Goal: Information Seeking & Learning: Learn about a topic

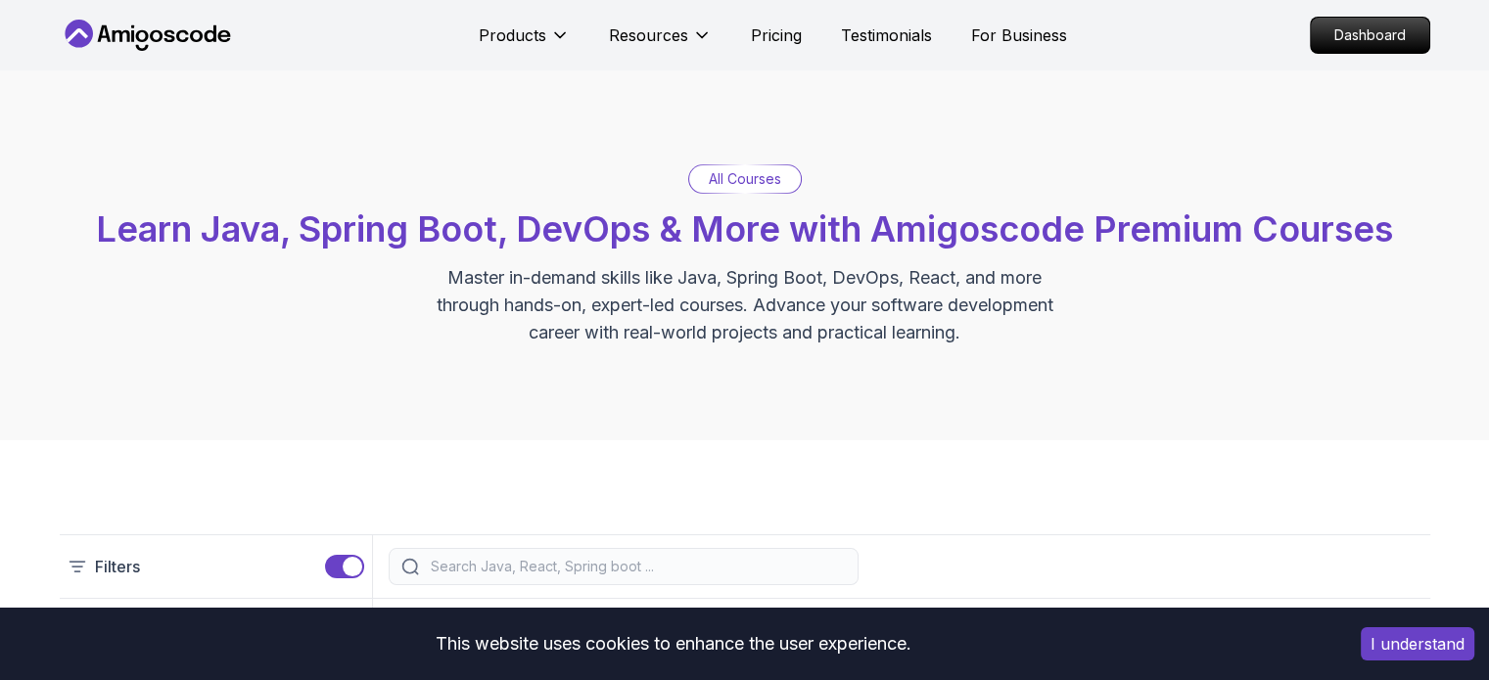
click at [756, 175] on p "All Courses" at bounding box center [745, 179] width 72 height 20
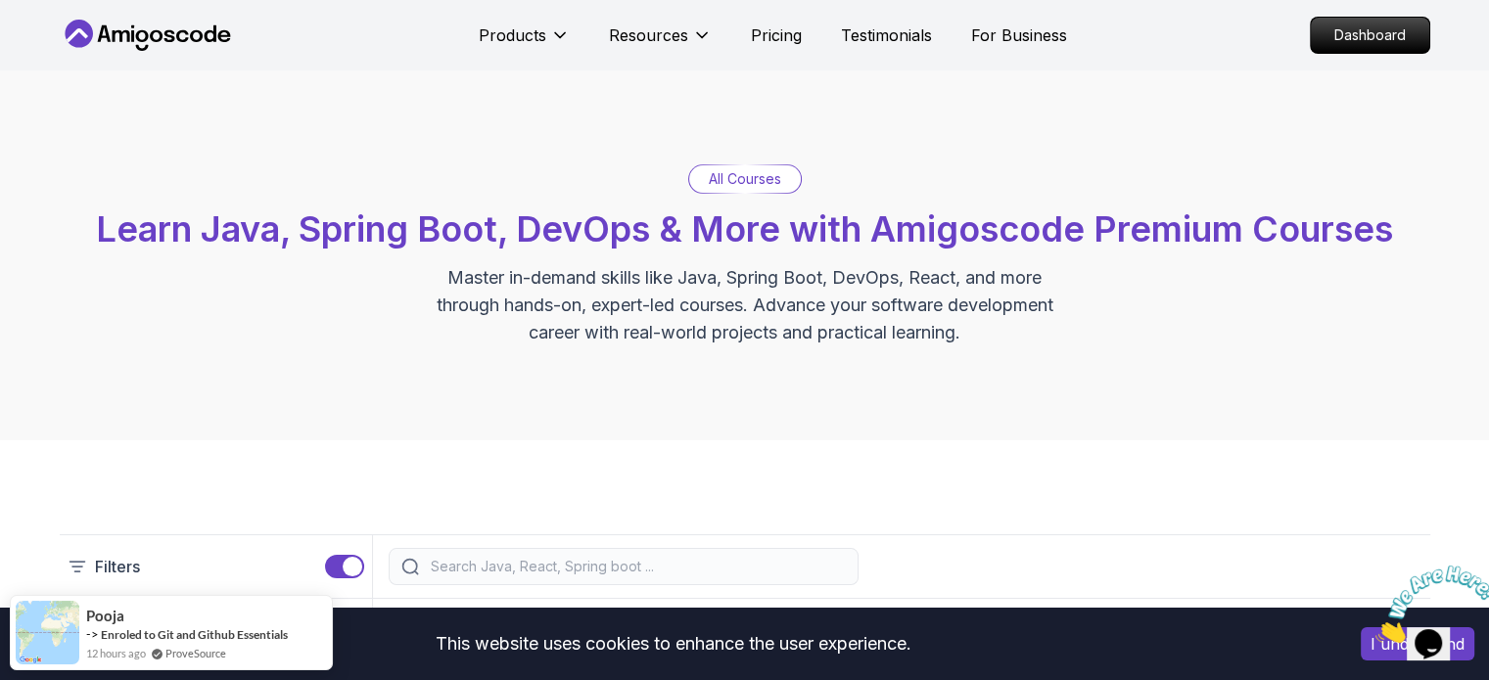
click at [756, 167] on div "All Courses Learn Java, Spring Boot, DevOps & More with Amigoscode Premium Cour…" at bounding box center [744, 255] width 1489 height 370
click at [756, 167] on div "All Courses" at bounding box center [745, 178] width 112 height 27
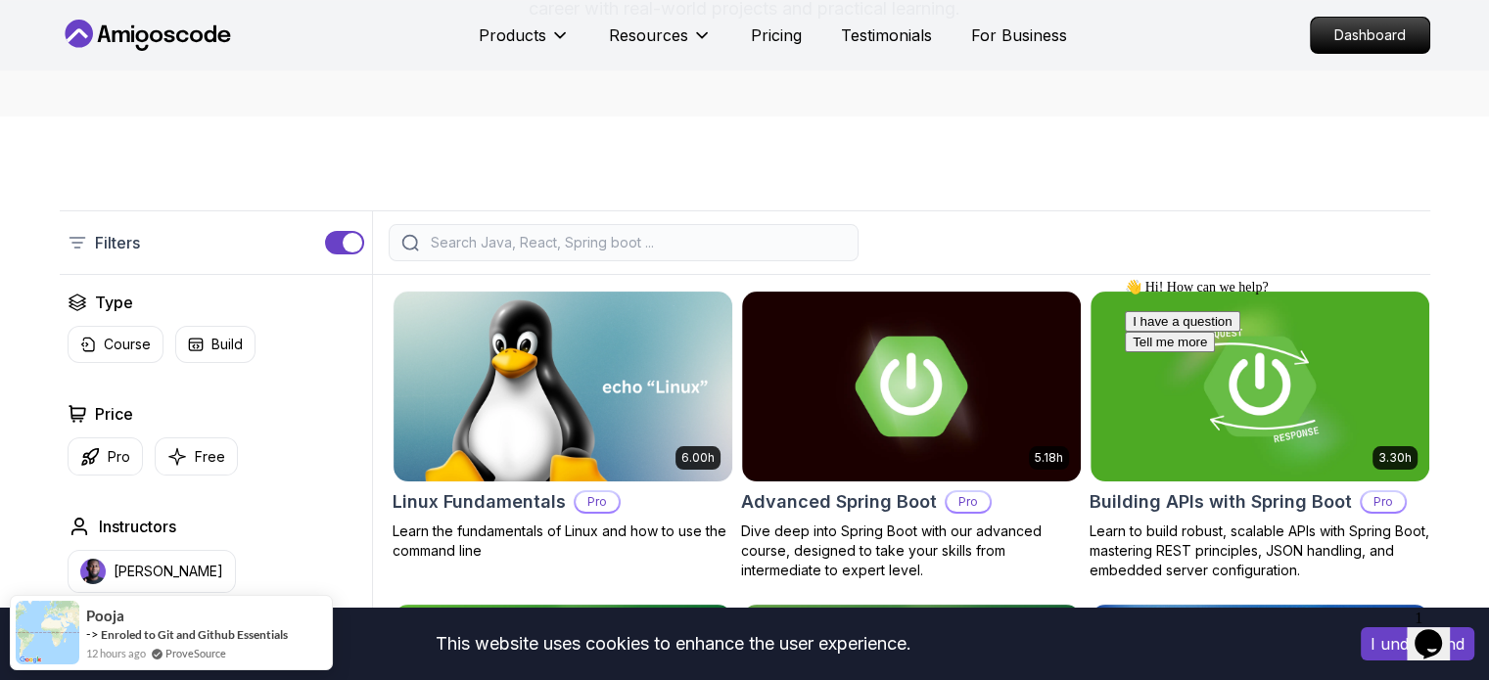
scroll to position [274, 0]
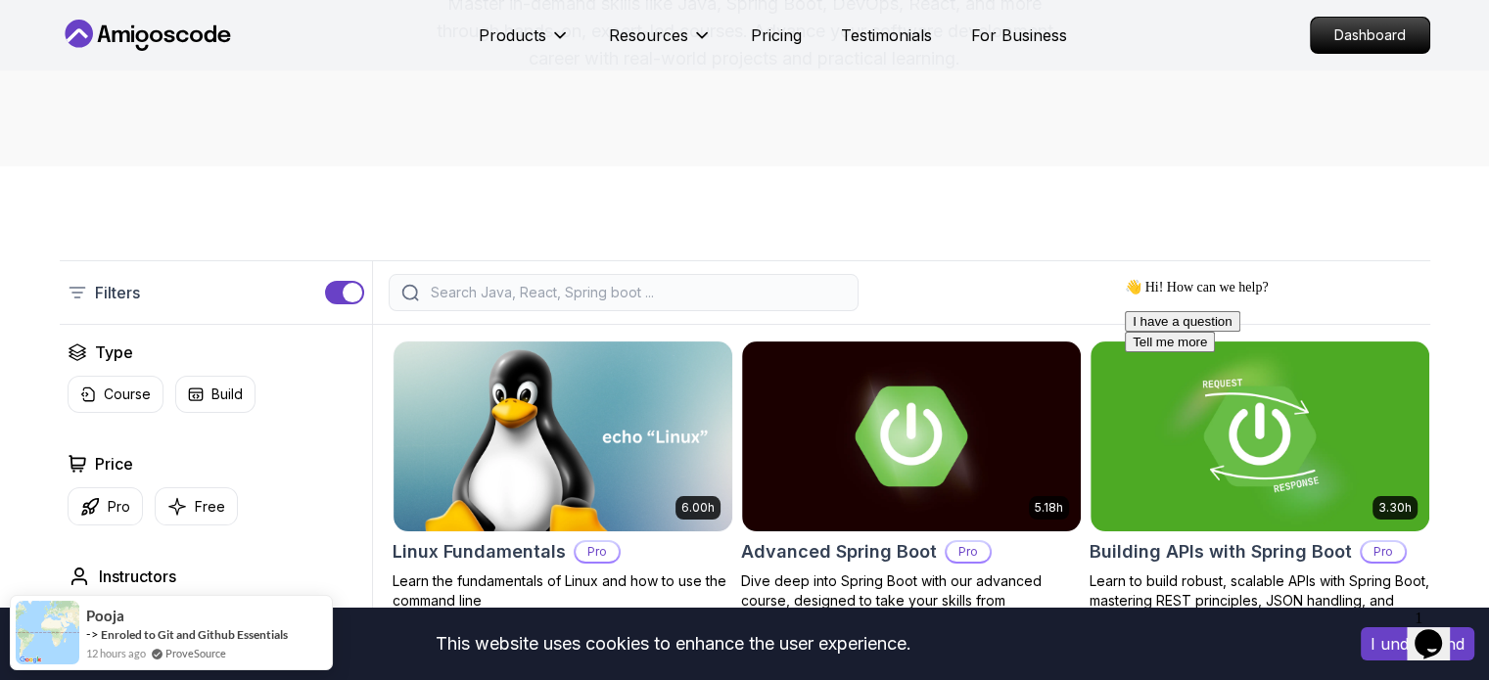
click at [534, 283] on input "search" at bounding box center [636, 293] width 419 height 20
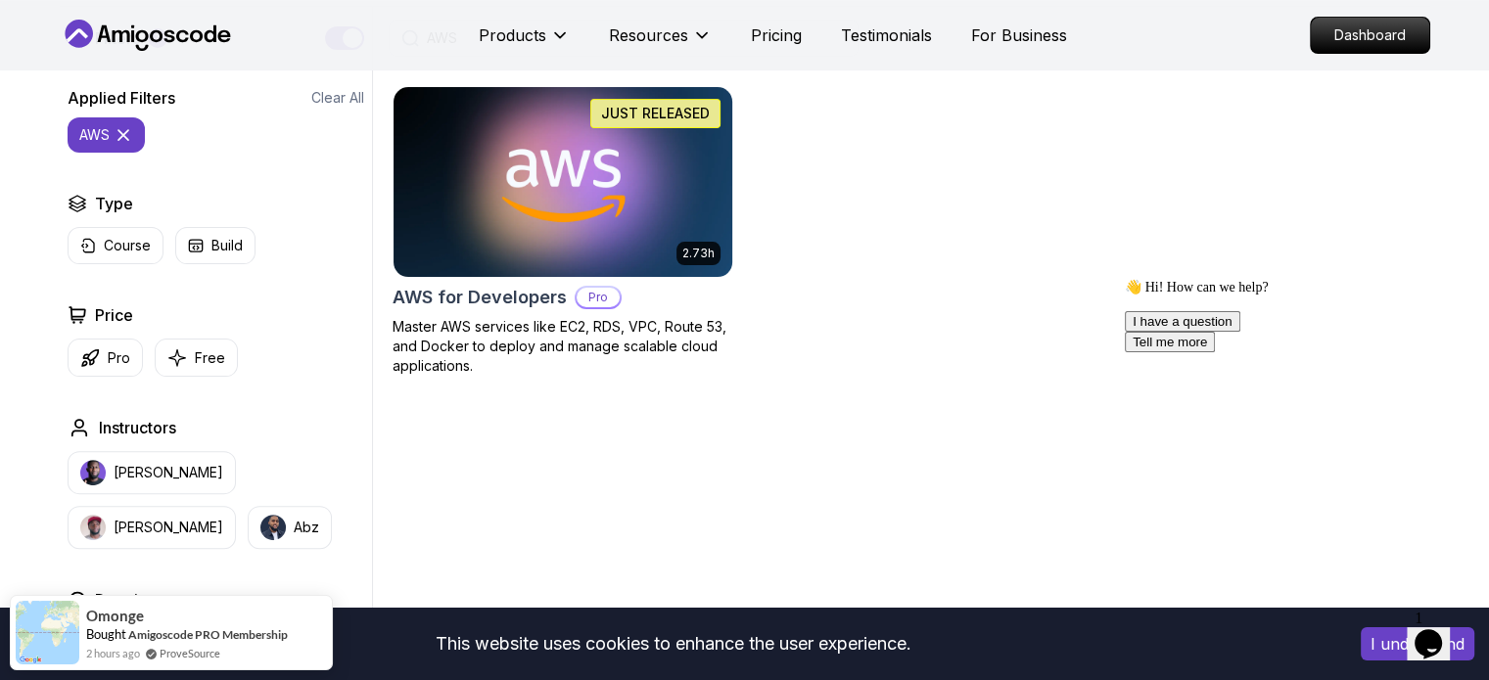
scroll to position [529, 0]
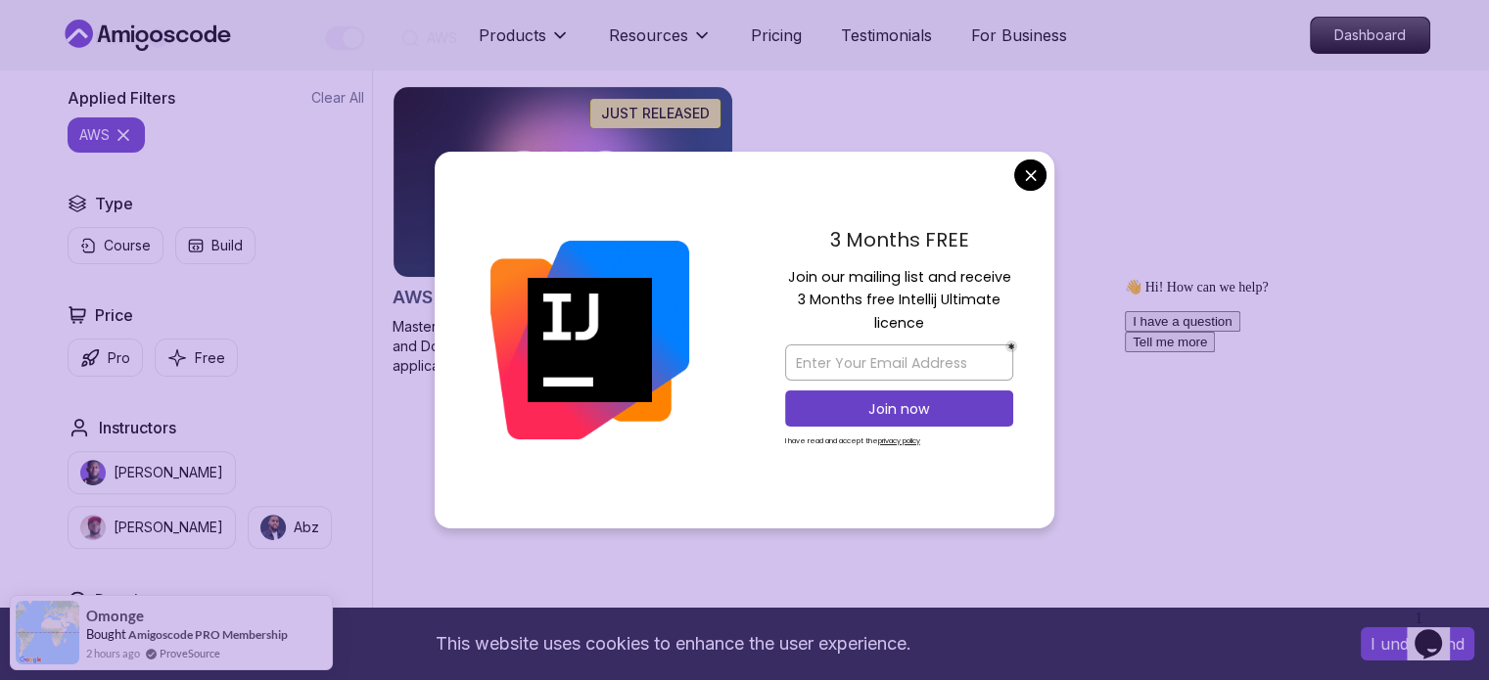
type input "AWS"
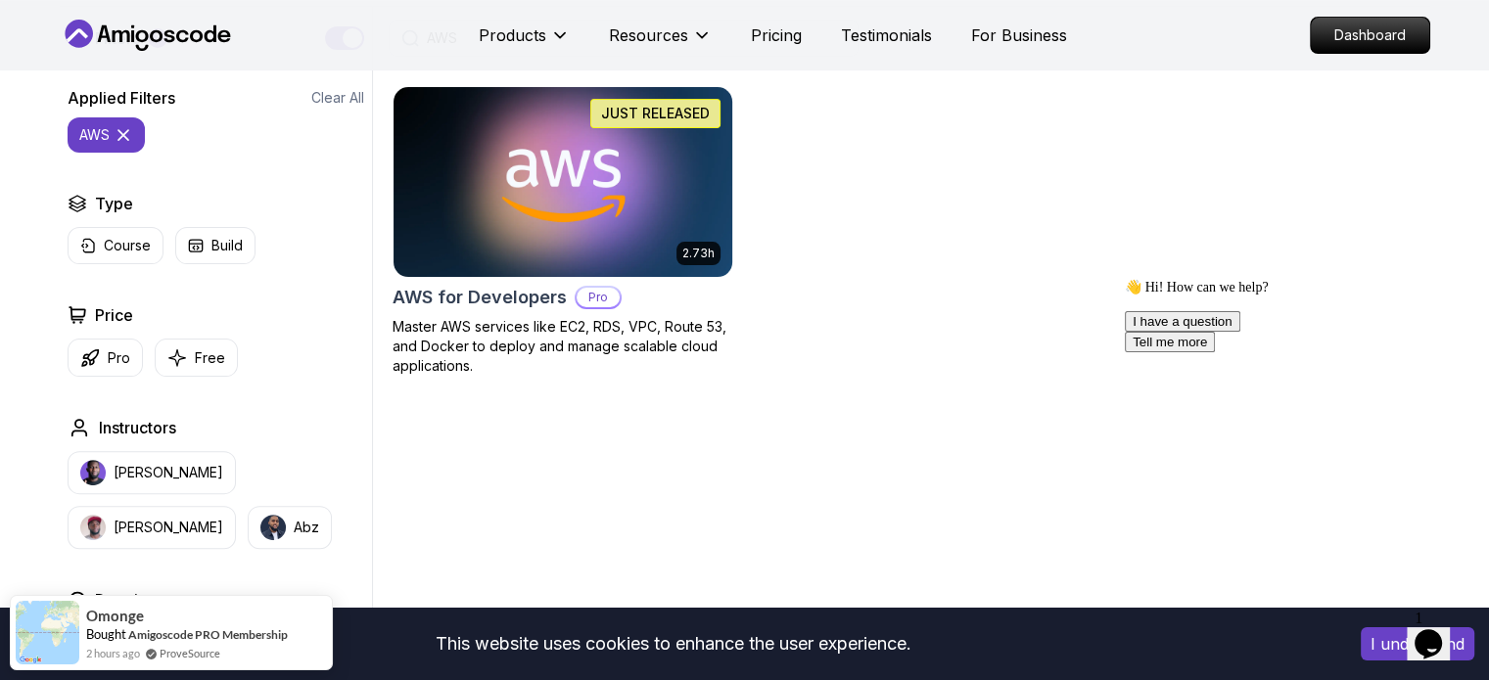
click at [553, 329] on p "Master AWS services like EC2, RDS, VPC, Route 53, and Docker to deploy and mana…" at bounding box center [563, 346] width 341 height 59
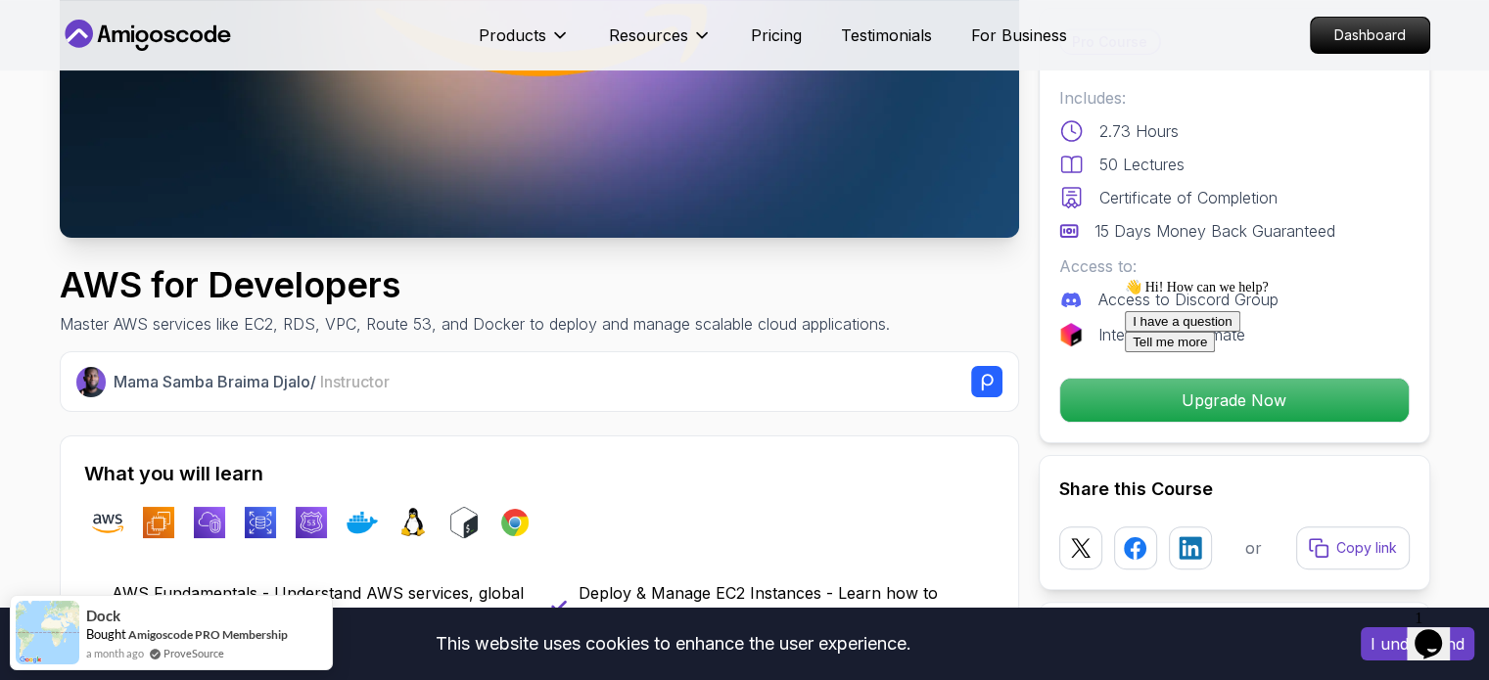
scroll to position [20, 0]
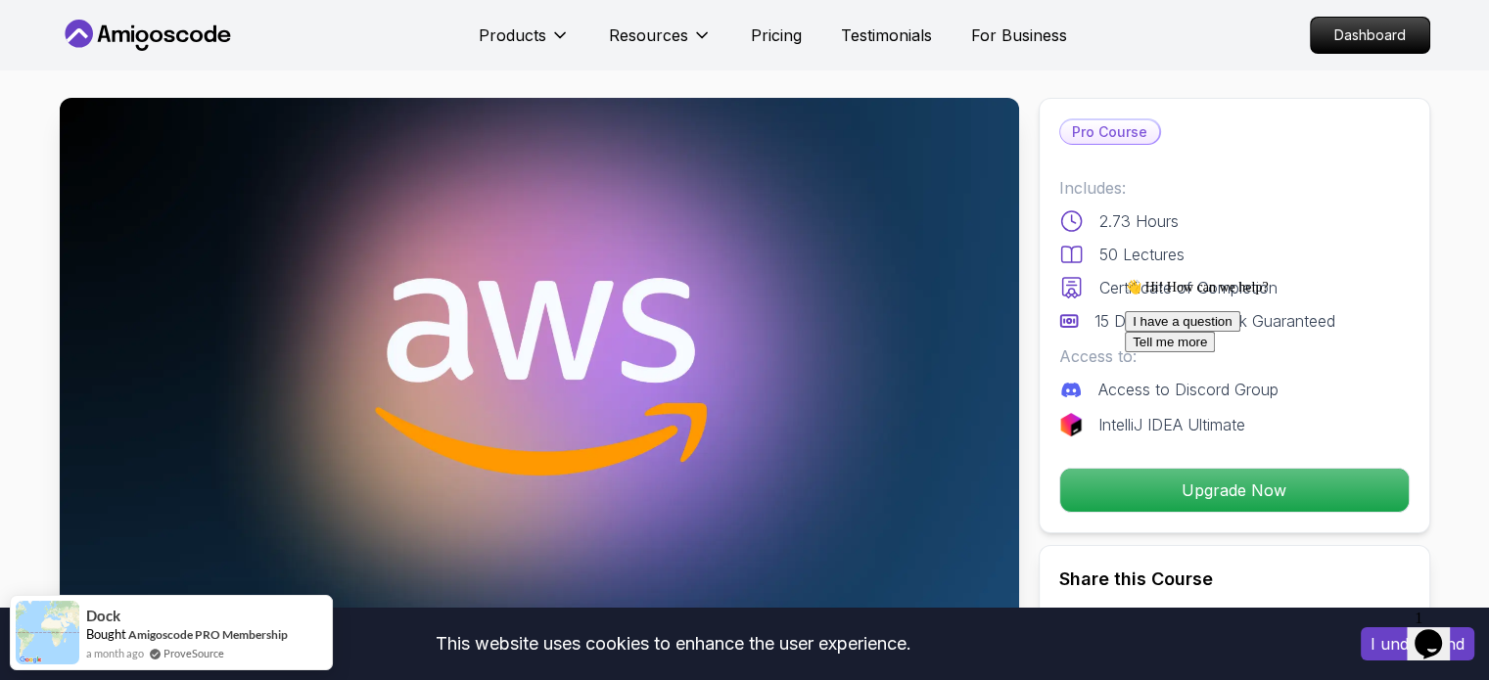
click at [432, 263] on img at bounding box center [539, 367] width 959 height 539
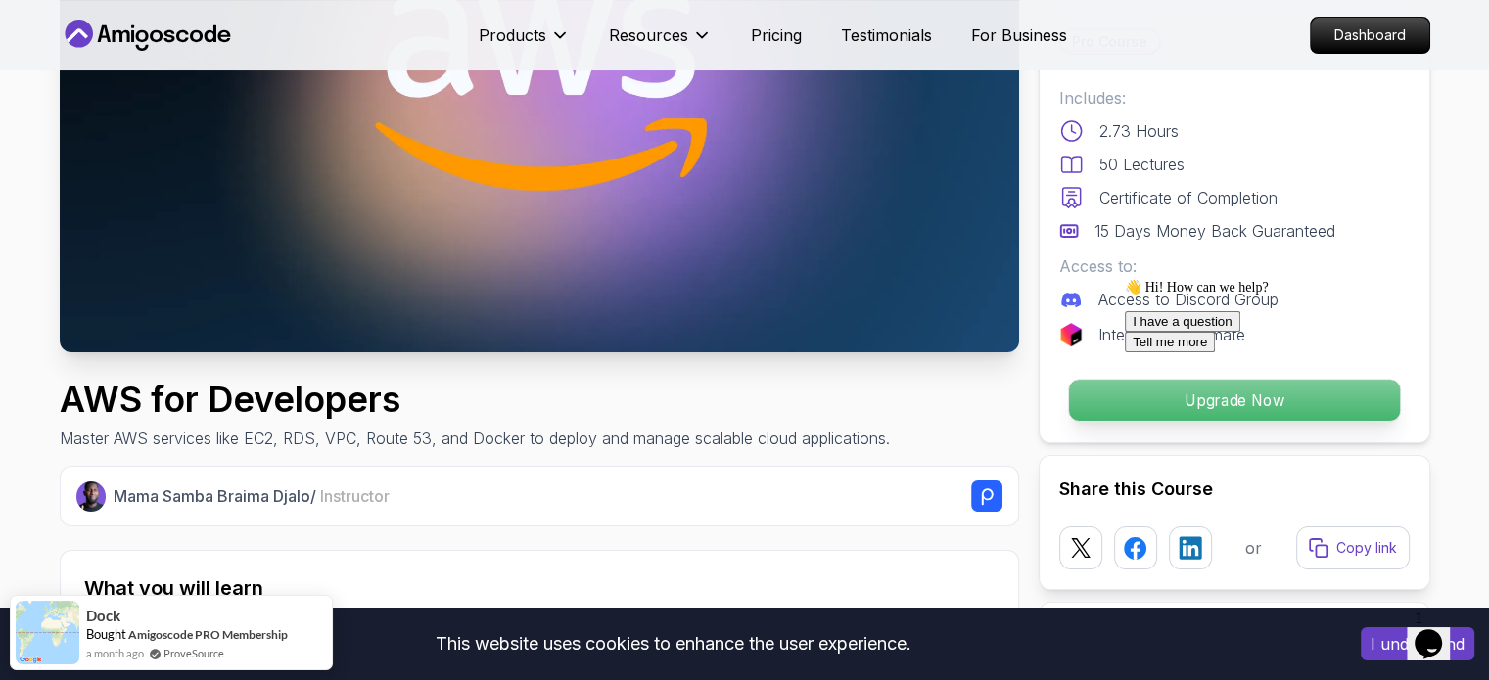
scroll to position [300, 0]
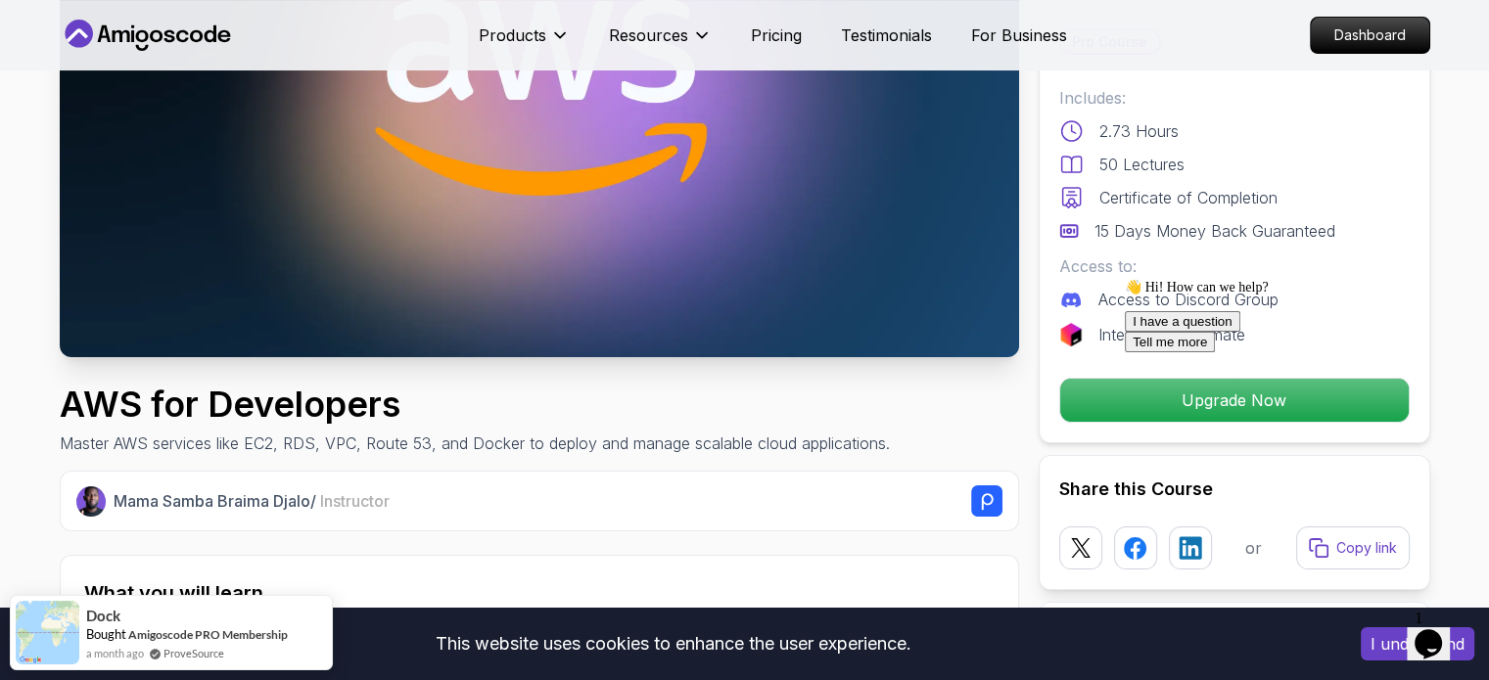
click at [1172, 279] on div at bounding box center [1301, 279] width 352 height 0
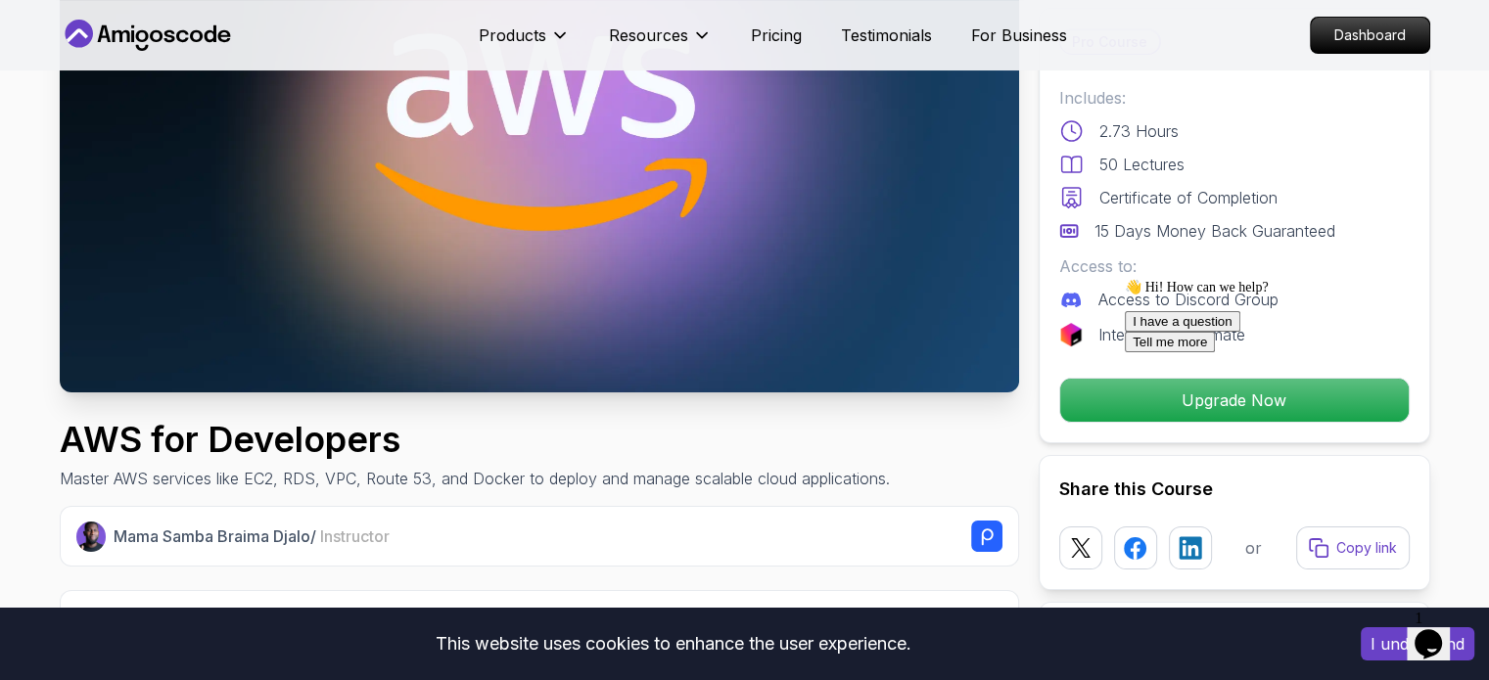
scroll to position [263, 0]
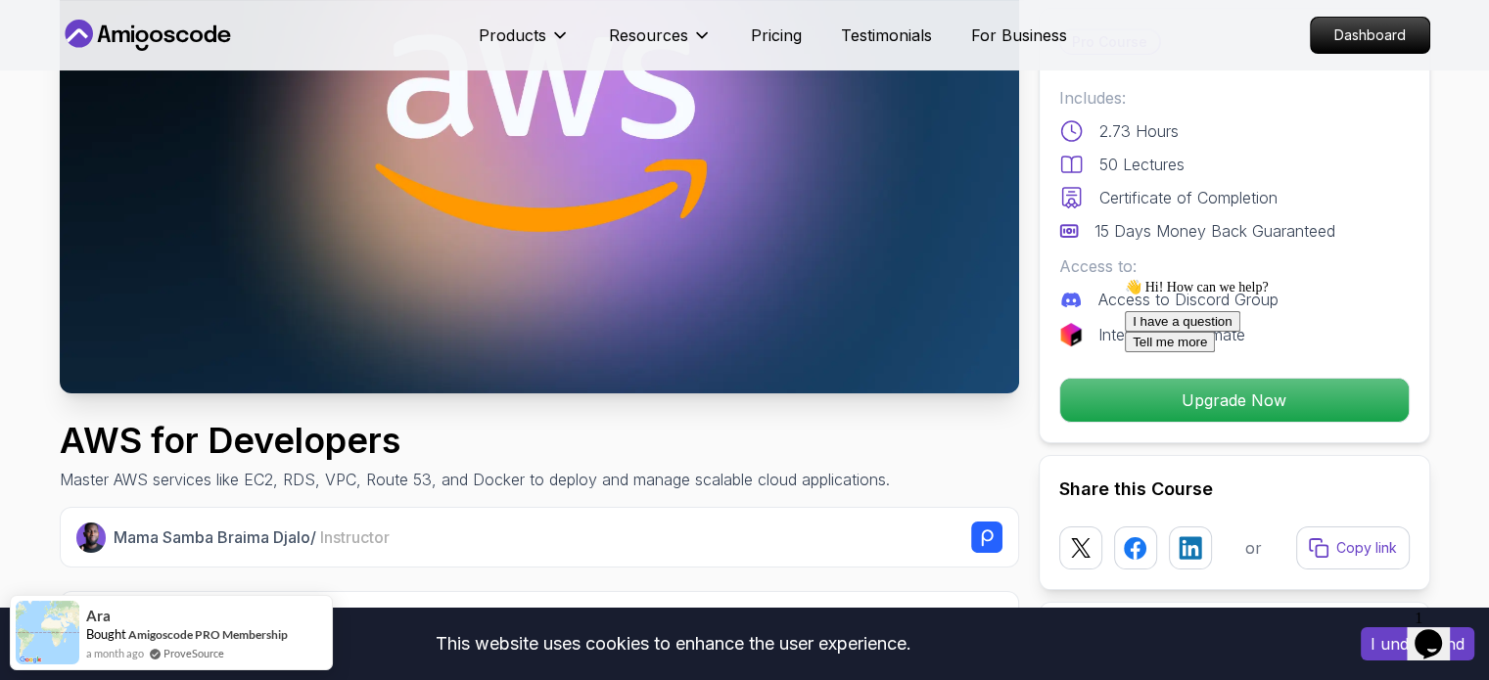
click at [1116, 133] on p "2.73 Hours" at bounding box center [1138, 130] width 79 height 23
drag, startPoint x: 1116, startPoint y: 133, endPoint x: 1138, endPoint y: 133, distance: 22.5
click at [1138, 133] on p "2.73 Hours" at bounding box center [1138, 130] width 79 height 23
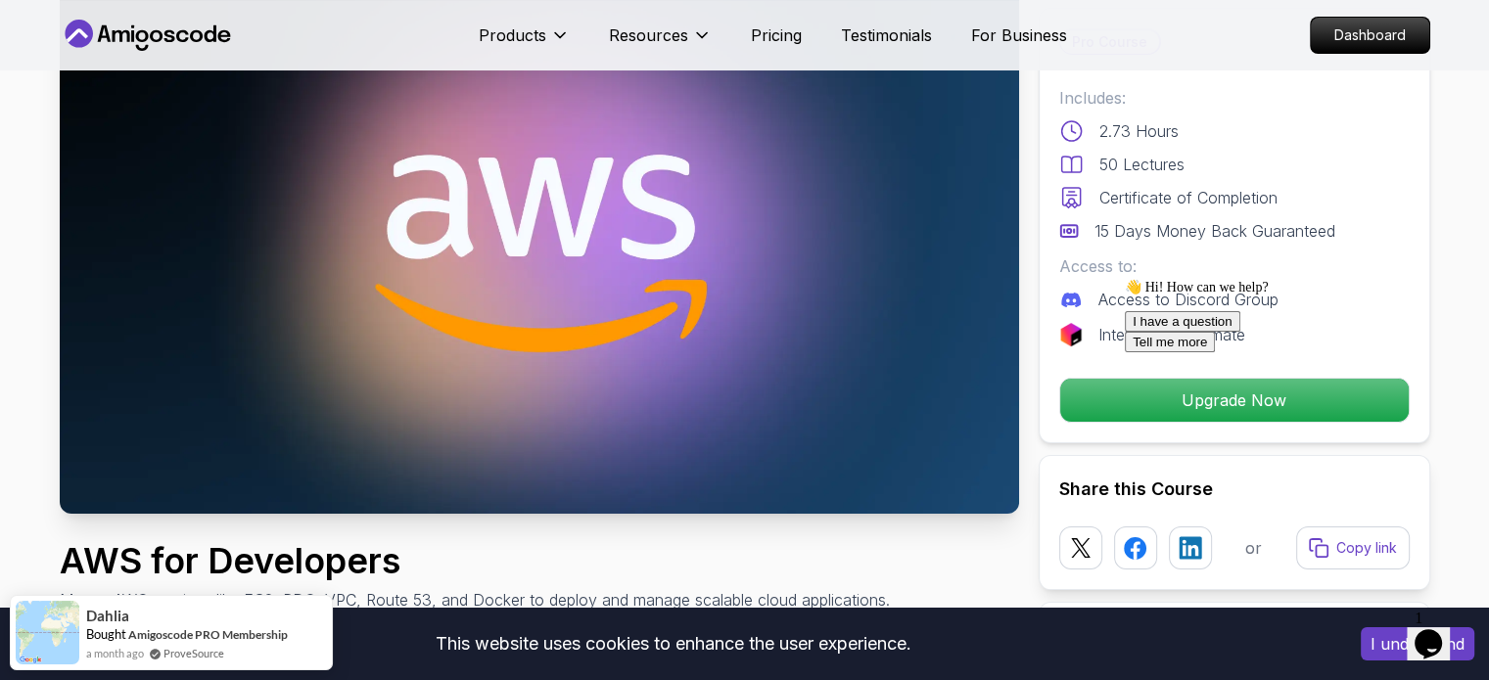
scroll to position [278, 0]
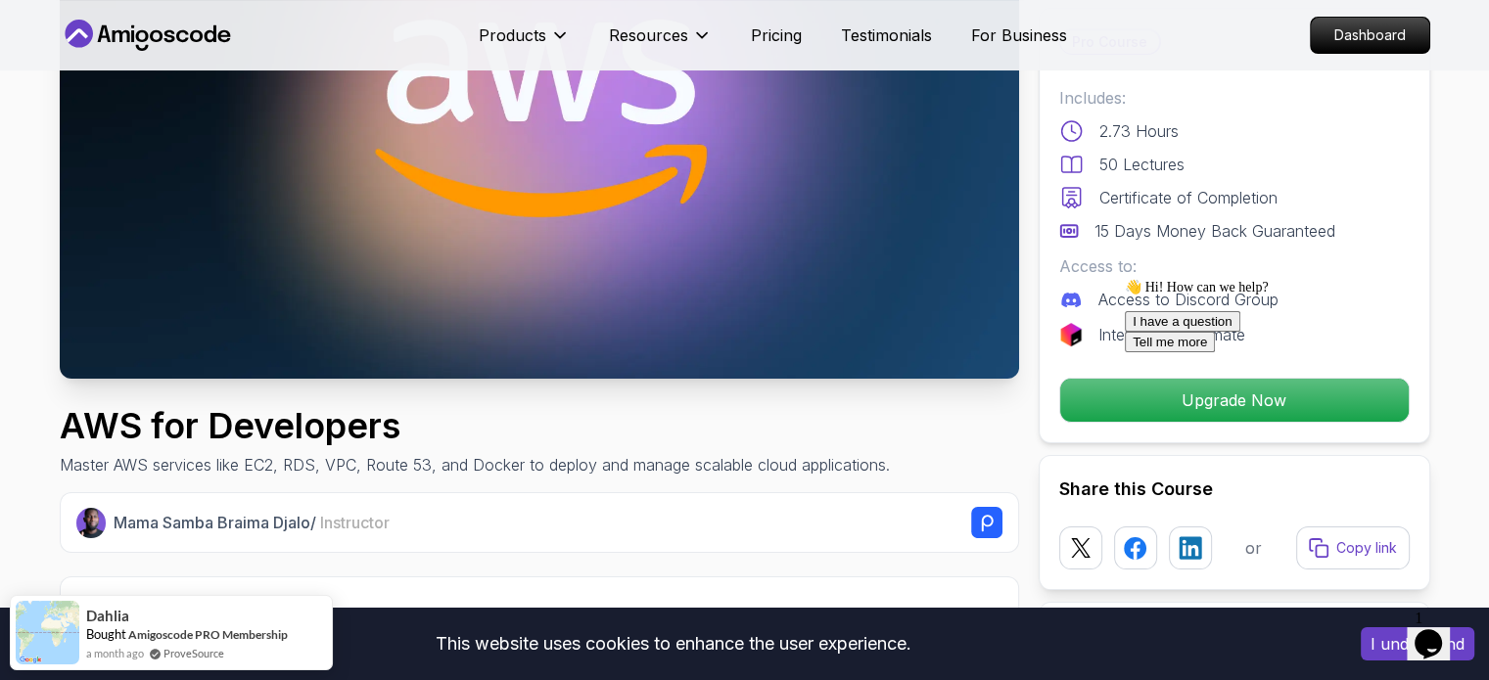
click at [298, 460] on p "Master AWS services like EC2, RDS, VPC, Route 53, and Docker to deploy and mana…" at bounding box center [475, 464] width 830 height 23
drag, startPoint x: 298, startPoint y: 460, endPoint x: 364, endPoint y: 457, distance: 66.6
click at [364, 457] on p "Master AWS services like EC2, RDS, VPC, Route 53, and Docker to deploy and mana…" at bounding box center [475, 464] width 830 height 23
drag, startPoint x: 364, startPoint y: 457, endPoint x: 523, endPoint y: 457, distance: 158.6
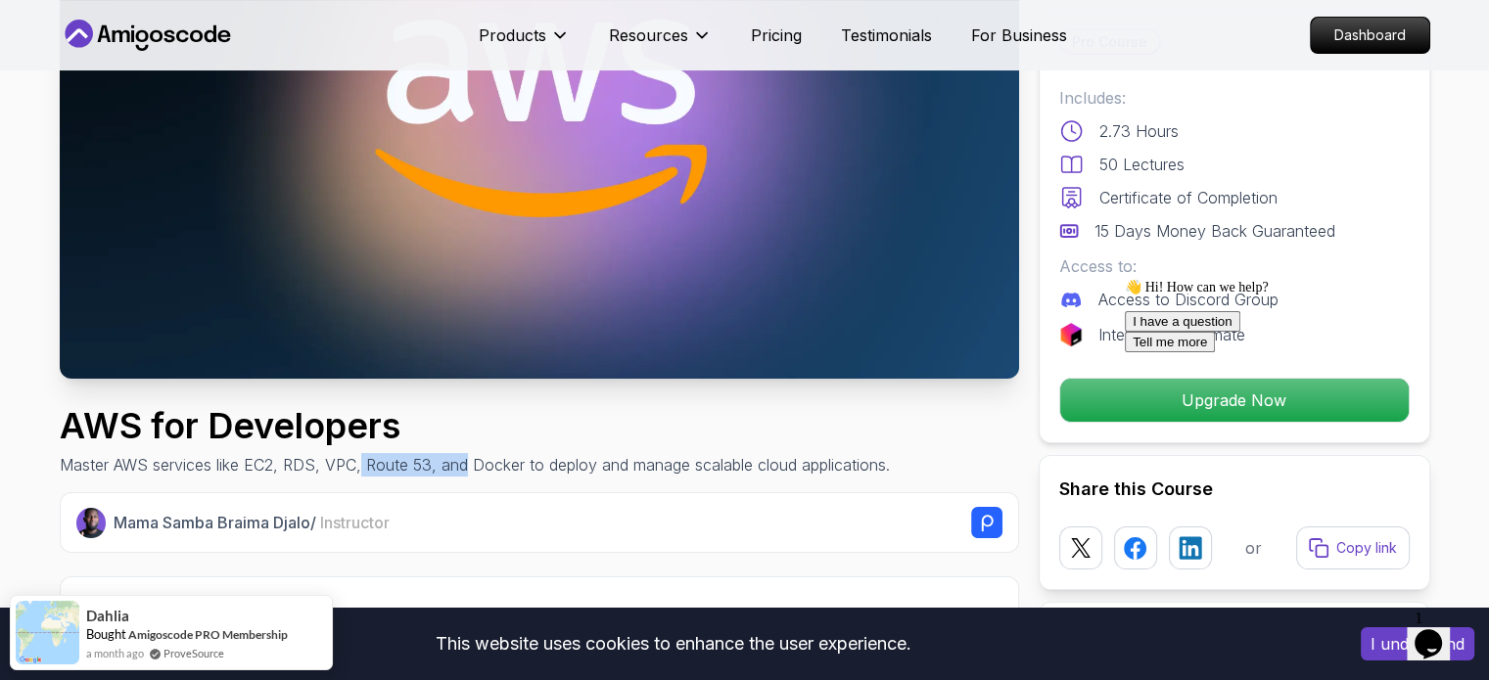
click at [523, 457] on p "Master AWS services like EC2, RDS, VPC, Route 53, and Docker to deploy and mana…" at bounding box center [475, 464] width 830 height 23
click at [263, 460] on p "Master AWS services like EC2, RDS, VPC, Route 53, and Docker to deploy and mana…" at bounding box center [475, 464] width 830 height 23
